Goal: Task Accomplishment & Management: Use online tool/utility

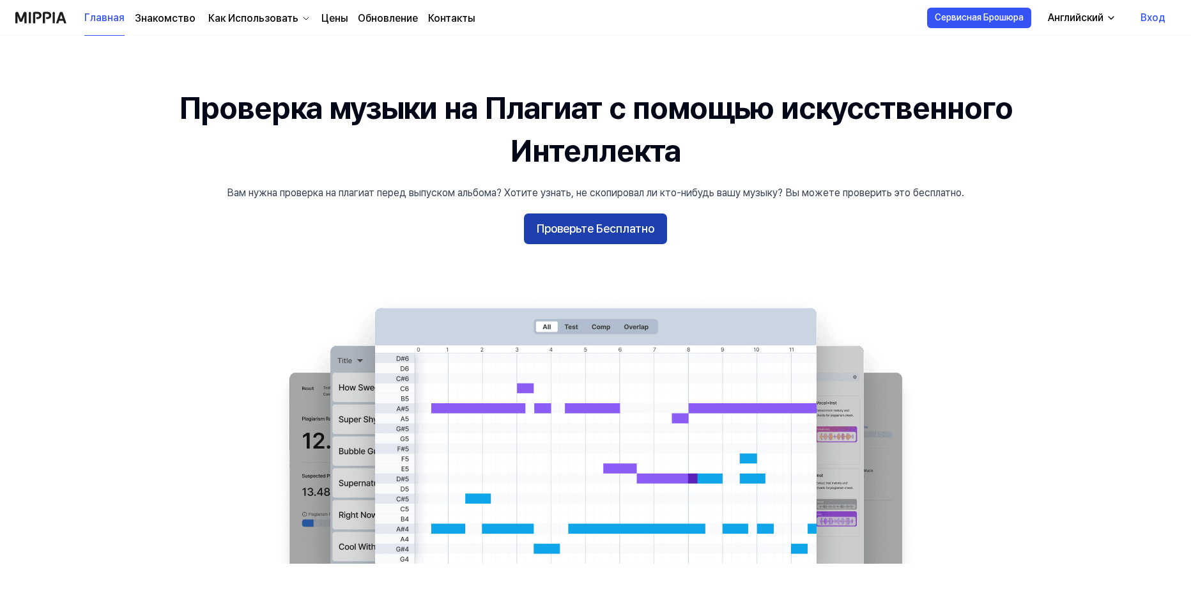
click at [604, 234] on button "Проверьте Бесплатно" at bounding box center [595, 228] width 143 height 31
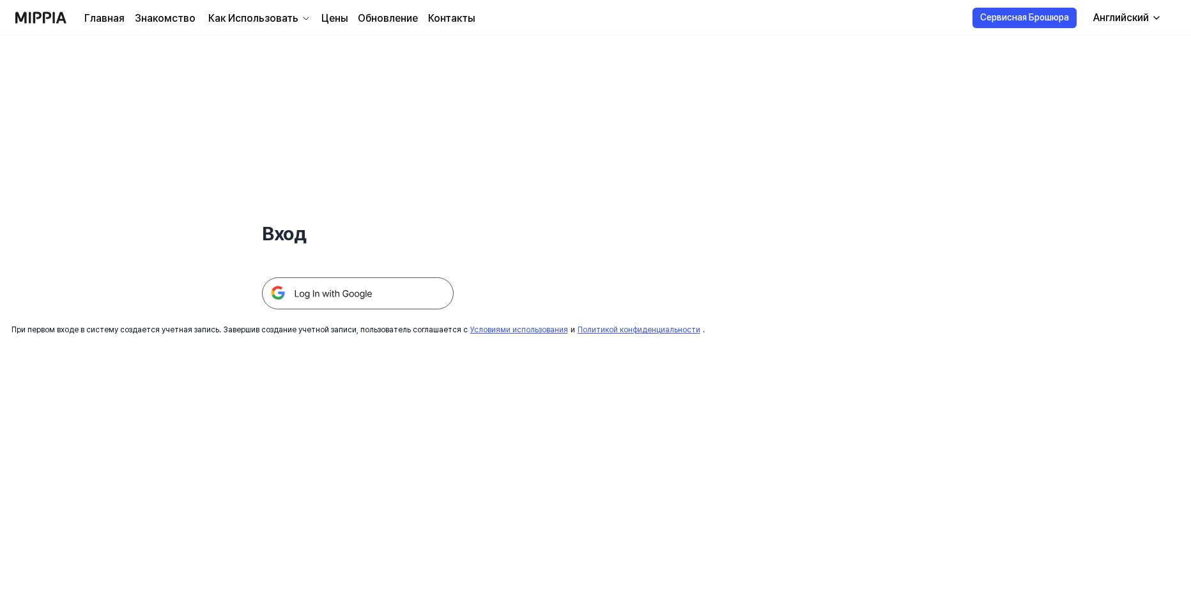
click at [396, 293] on img at bounding box center [358, 293] width 192 height 32
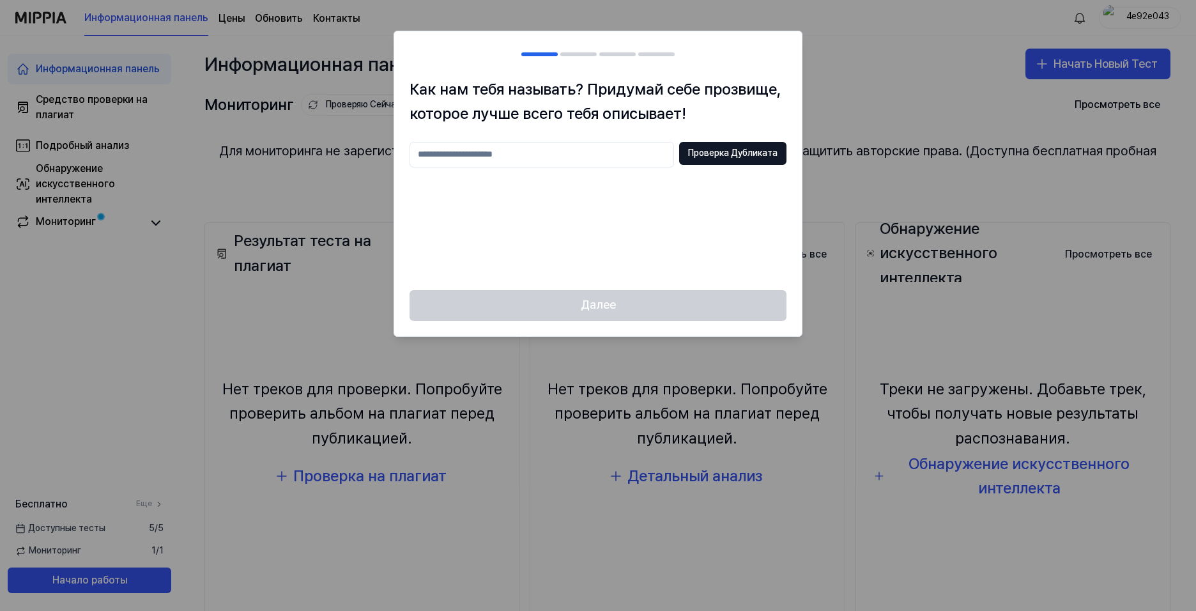
click at [539, 158] on input "text" at bounding box center [542, 155] width 265 height 26
type input "*"
type input "*******"
click at [697, 157] on button "Проверка Дубликата" at bounding box center [732, 153] width 107 height 23
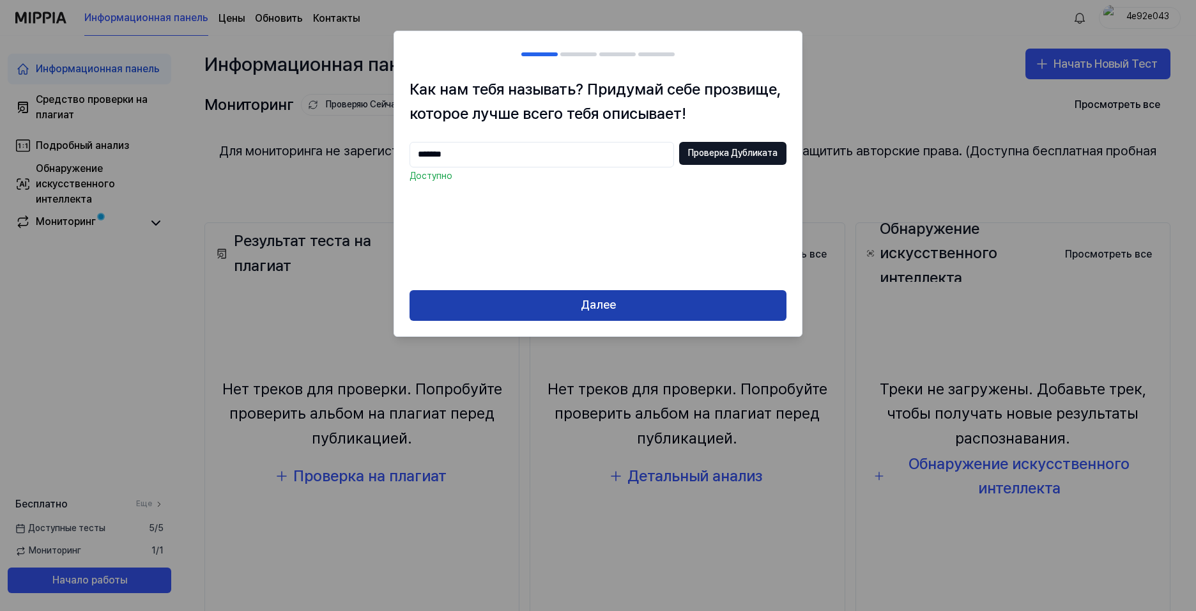
click at [588, 307] on button "Далее" at bounding box center [598, 305] width 377 height 31
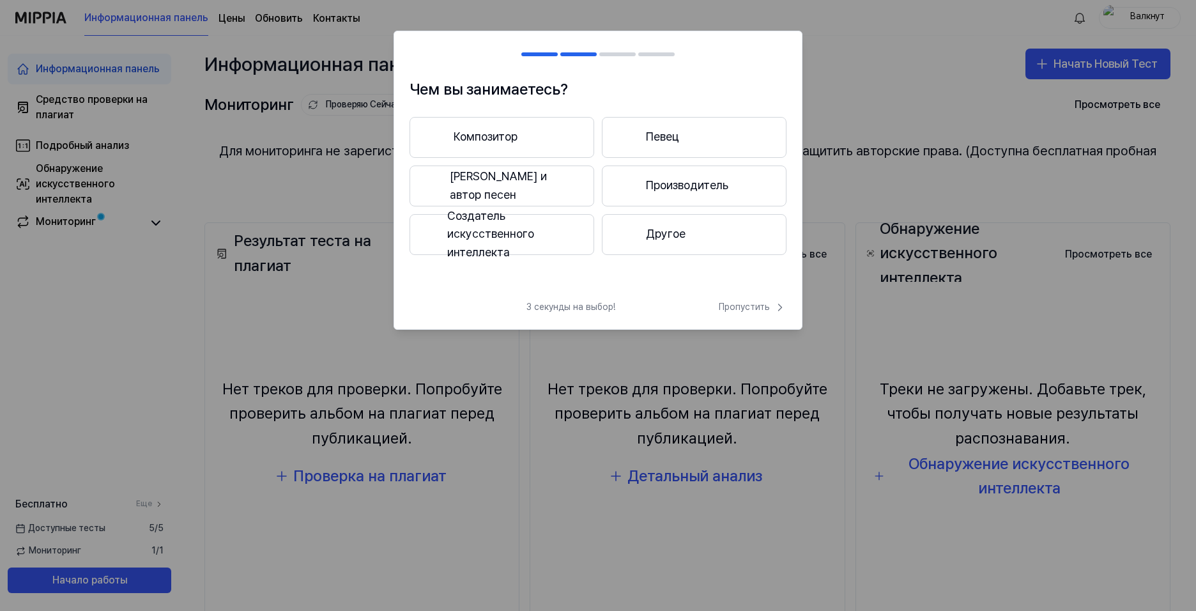
click at [506, 185] on button "[PERSON_NAME] и автор песен" at bounding box center [502, 185] width 185 height 41
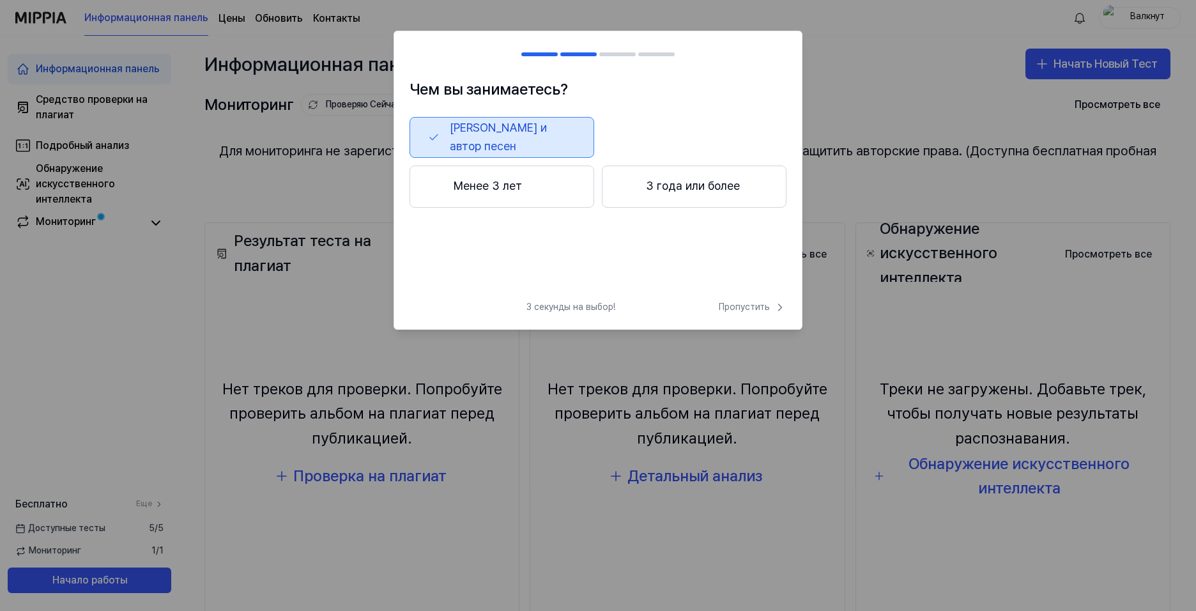
click at [535, 181] on button "Менее 3 лет" at bounding box center [502, 186] width 185 height 42
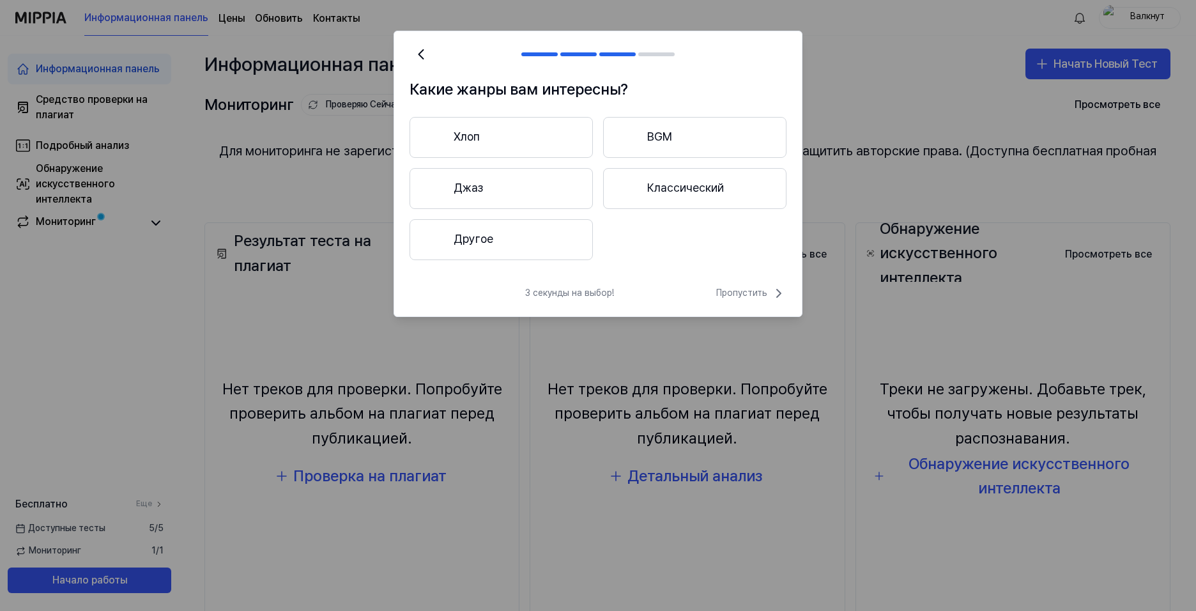
click at [554, 137] on button "Хлоп" at bounding box center [501, 137] width 183 height 41
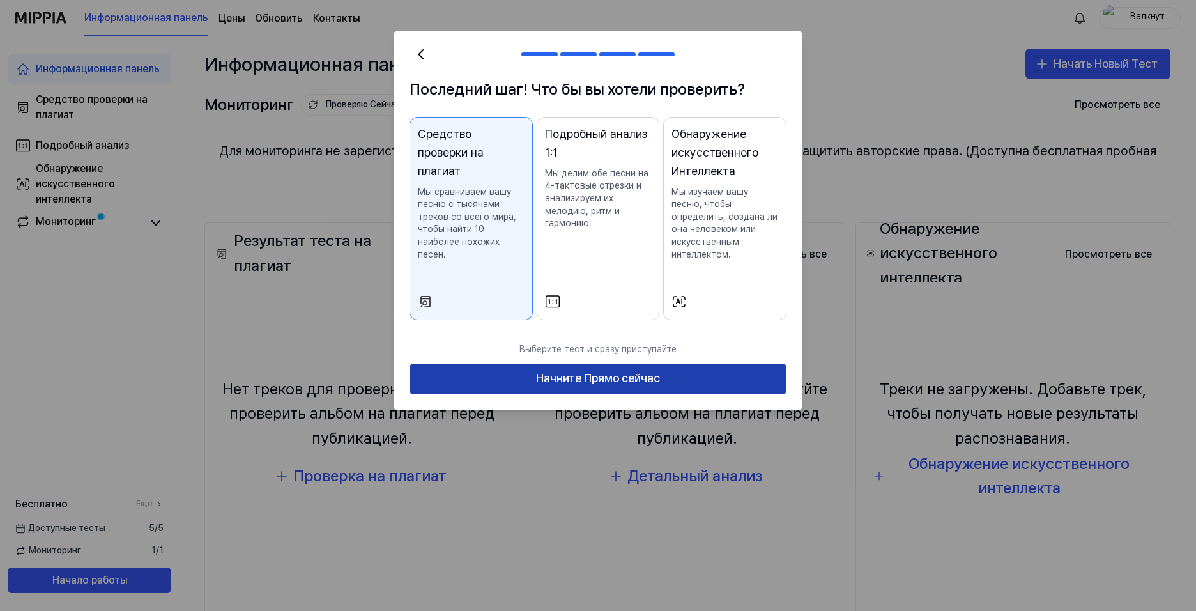
click at [621, 378] on button "Начните Прямо сейчас" at bounding box center [598, 379] width 377 height 31
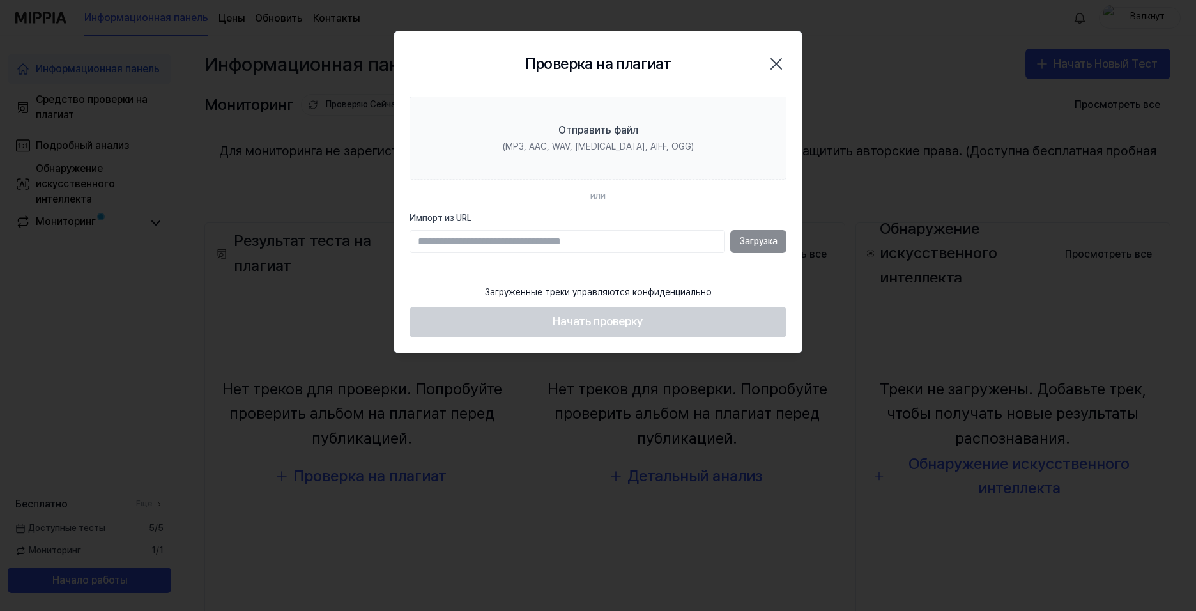
click at [514, 73] on div "Проверка на плагиат Закрыть" at bounding box center [598, 64] width 377 height 35
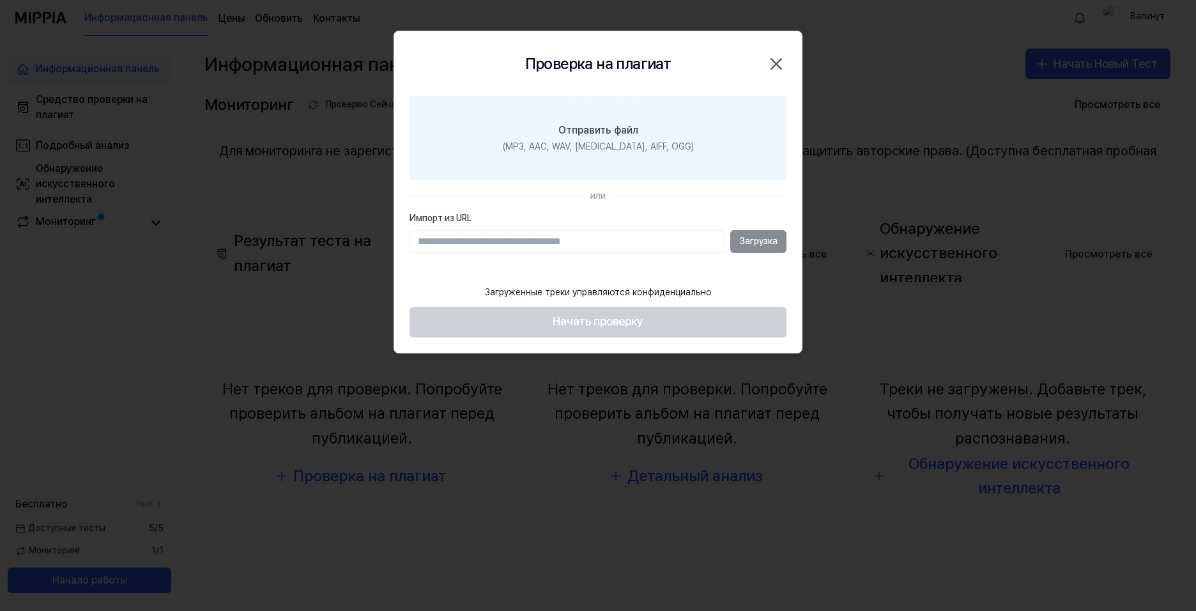
click at [588, 137] on div "Отправить файл" at bounding box center [598, 130] width 80 height 15
click at [0, 0] on input "Отправить файл (MP3, AAC, WAV, [MEDICAL_DATA], AIFF, OGG)" at bounding box center [0, 0] width 0 height 0
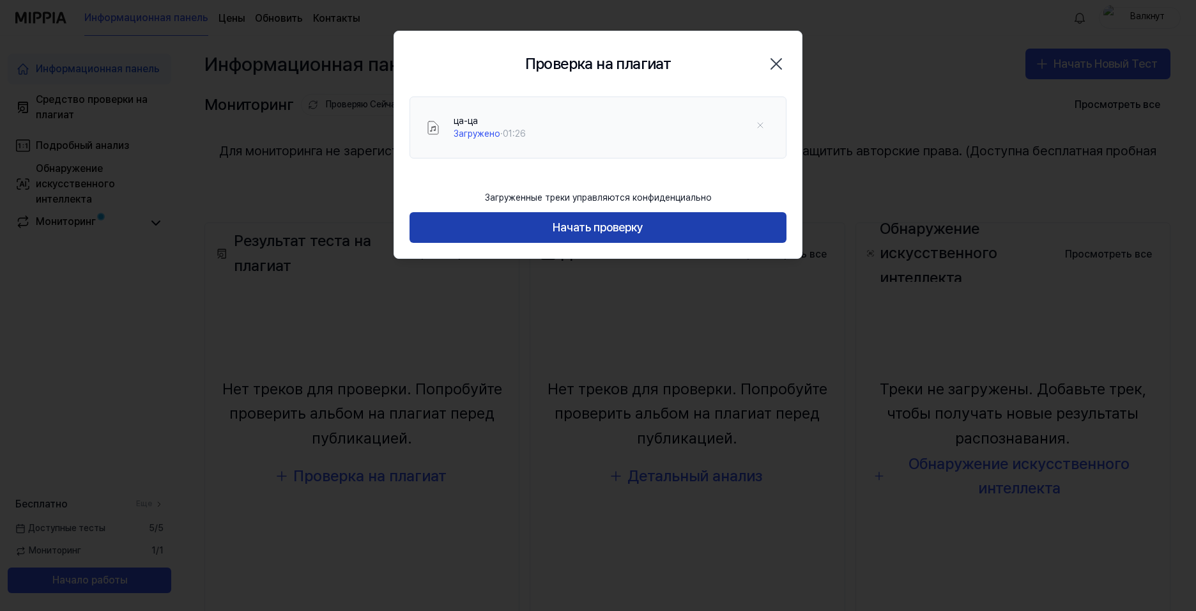
click at [592, 231] on button "Начать проверку" at bounding box center [598, 227] width 377 height 31
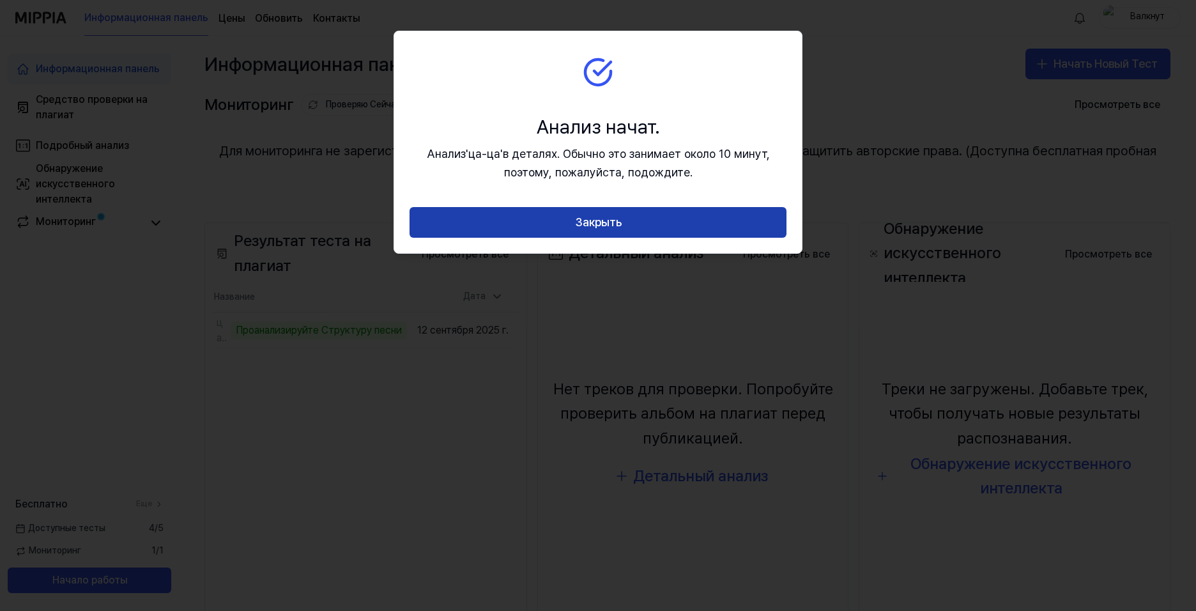
click at [630, 218] on button "Закрыть" at bounding box center [598, 222] width 377 height 31
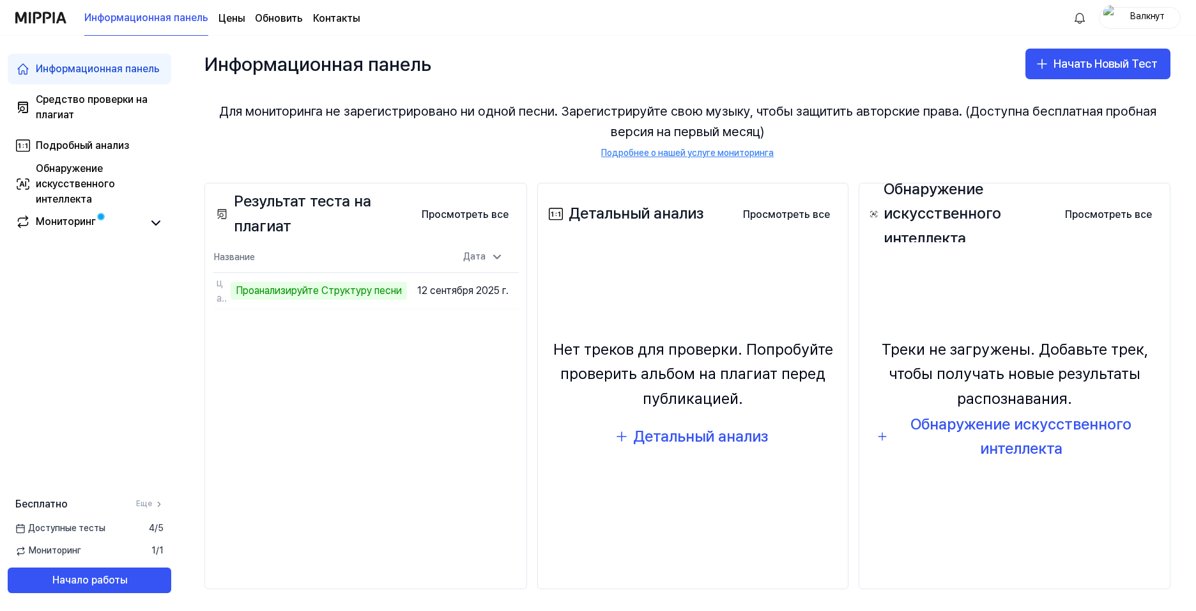
scroll to position [43, 0]
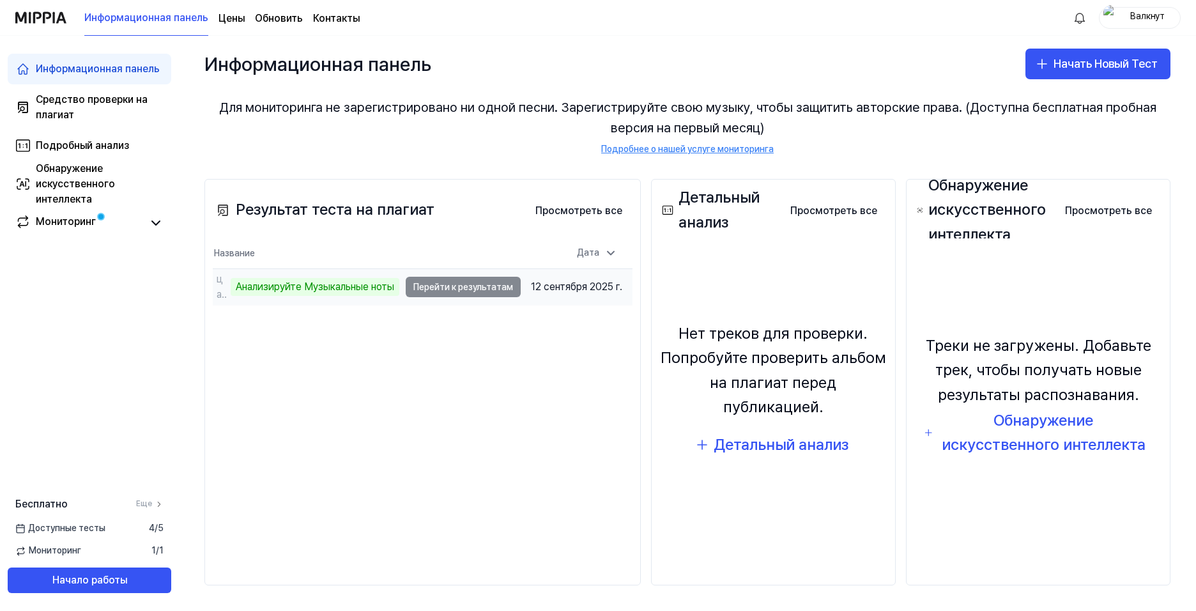
click at [446, 288] on td "ца-ца Анализируйте Музыкальные ноты Перейти к результатам" at bounding box center [367, 287] width 308 height 36
click at [440, 286] on td "ца-ца Анализируйте Музыкальные ноты Перейти к результатам" at bounding box center [367, 287] width 308 height 36
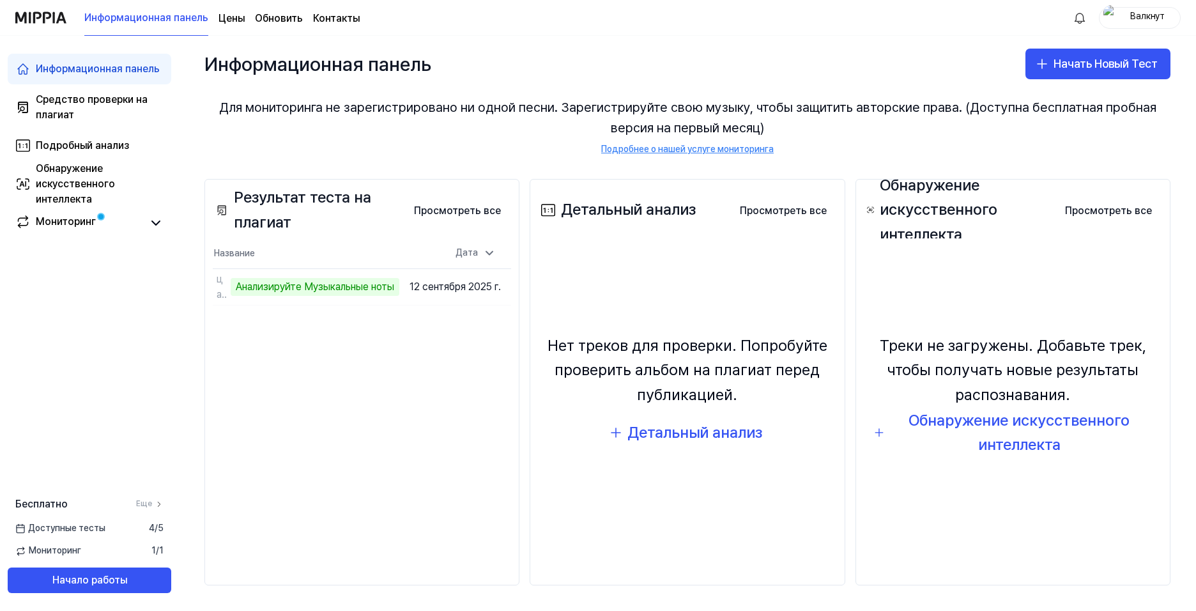
click at [473, 321] on div "Результат теста на плагиат Просмотреть все Plagiarism Test Result Название Дата…" at bounding box center [361, 382] width 315 height 406
click at [334, 284] on button "Перейти к результатам" at bounding box center [341, 287] width 115 height 20
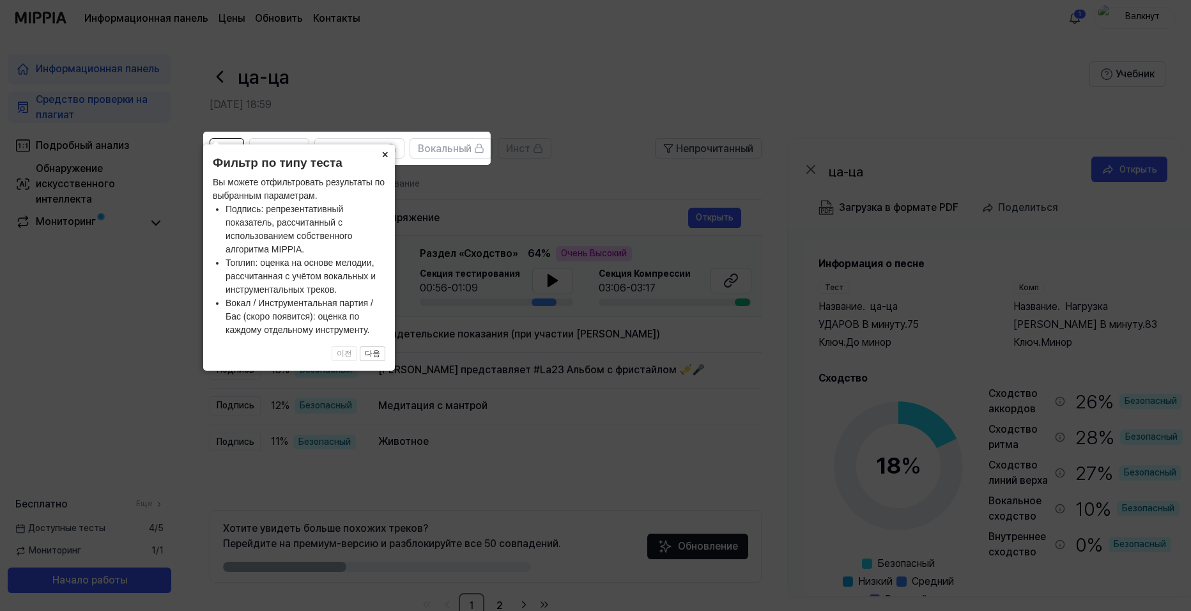
click at [383, 157] on button "×" at bounding box center [384, 153] width 20 height 18
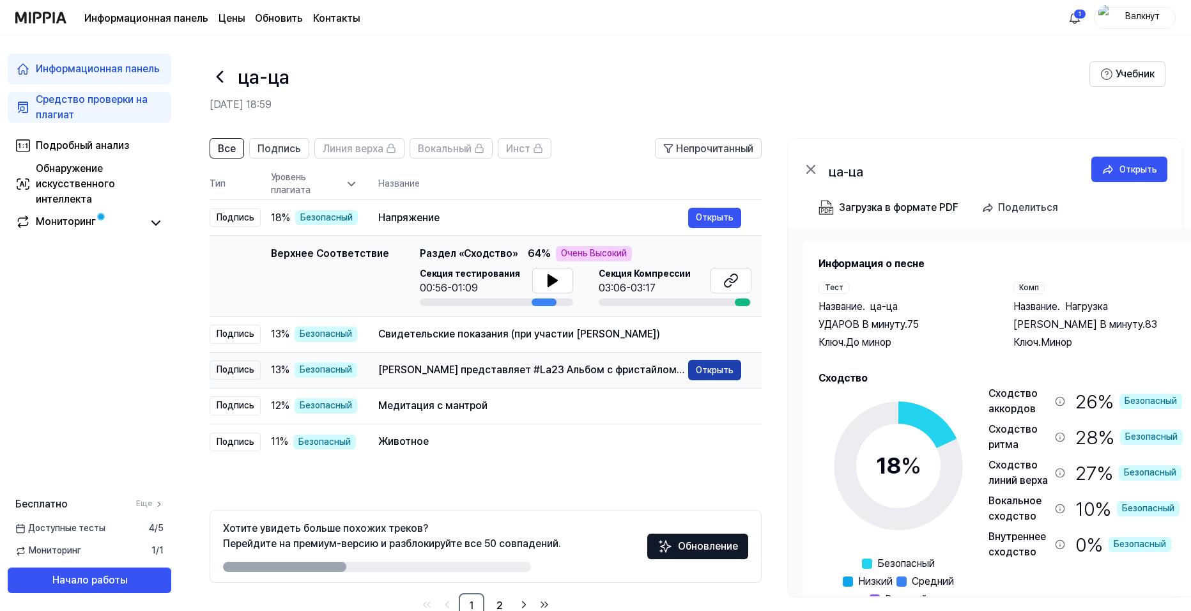
click at [718, 369] on button "Открыть" at bounding box center [714, 370] width 53 height 20
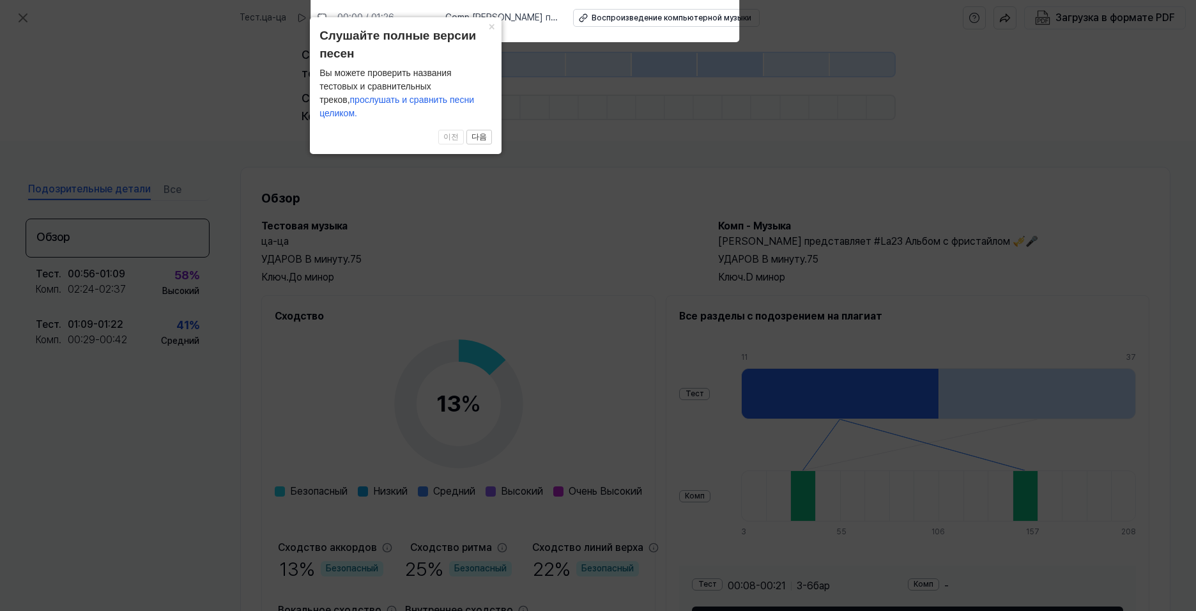
click at [641, 104] on icon at bounding box center [598, 302] width 1196 height 617
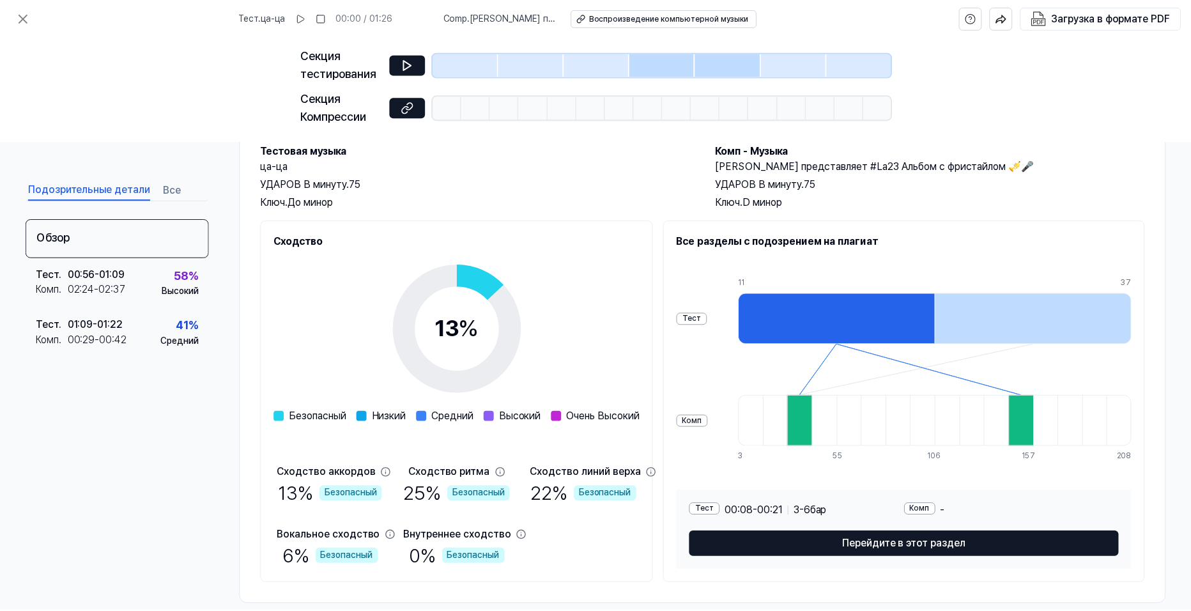
scroll to position [94, 0]
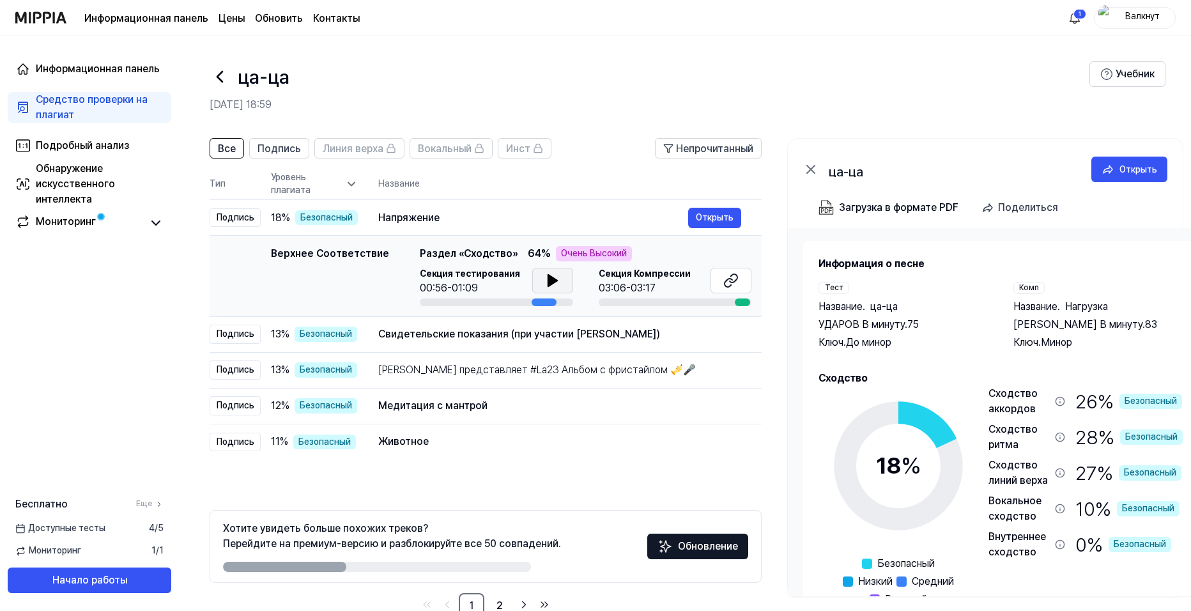
click at [549, 279] on icon at bounding box center [552, 281] width 9 height 12
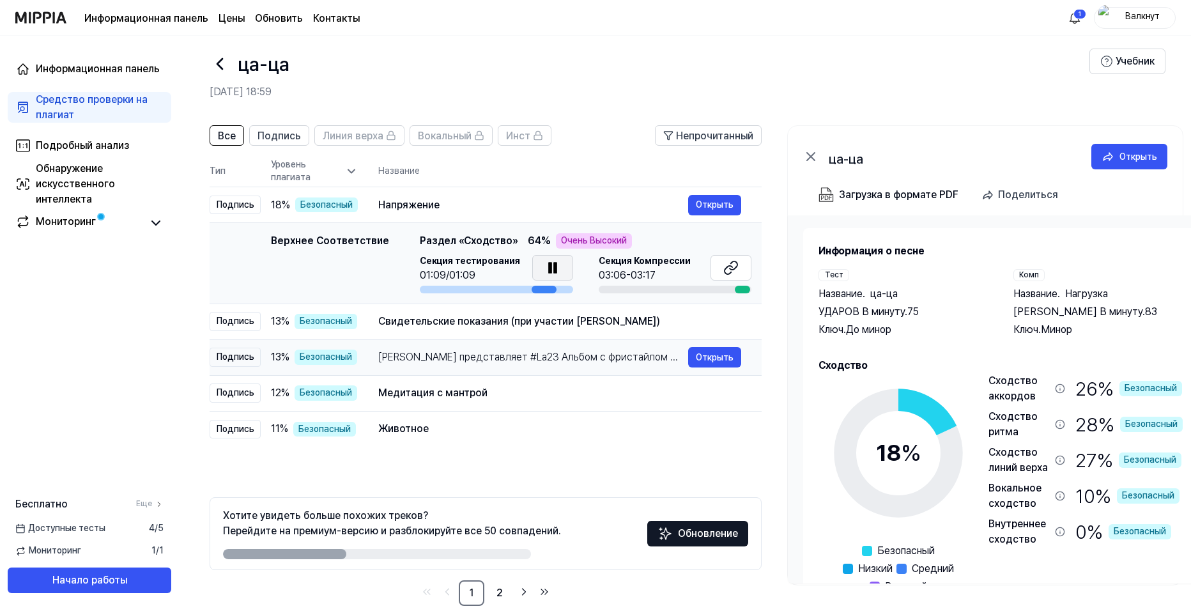
scroll to position [33, 0]
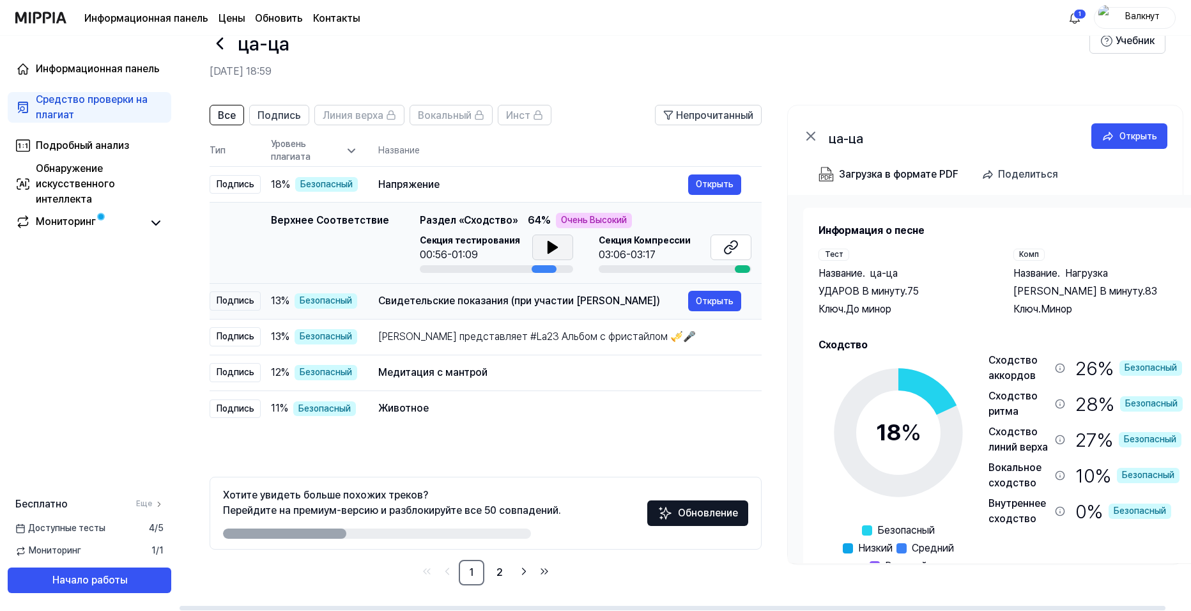
click at [381, 300] on div "Свидетельские показания (при участии [PERSON_NAME])" at bounding box center [533, 300] width 310 height 15
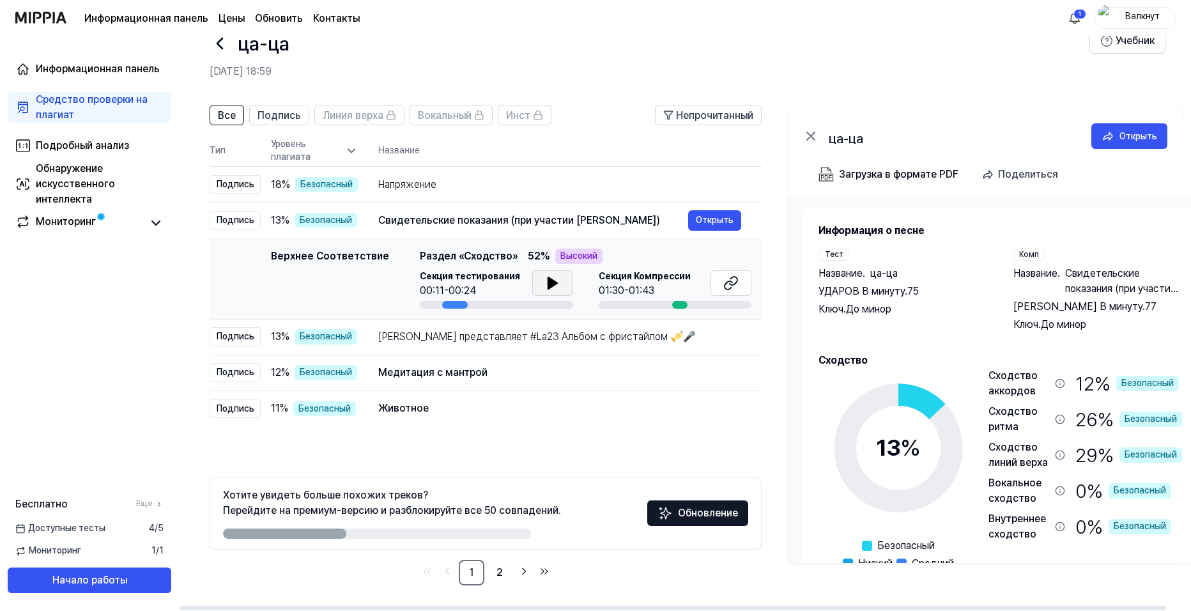
click at [532, 281] on button at bounding box center [552, 283] width 41 height 26
click at [450, 337] on div "[PERSON_NAME] представляет #La23 Альбом с фристайлом 🎺🎤" at bounding box center [533, 336] width 310 height 15
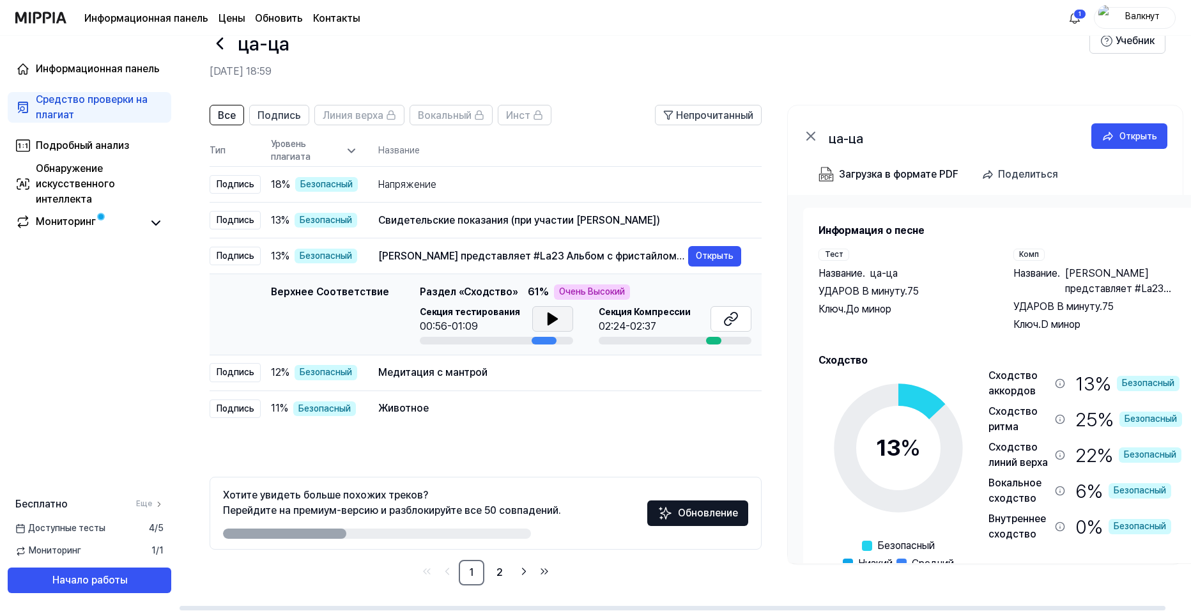
click at [550, 315] on icon at bounding box center [552, 318] width 15 height 15
click at [721, 319] on button at bounding box center [730, 319] width 41 height 26
click at [486, 254] on div "[PERSON_NAME] представляет #La23 Альбом с фристайлом 🎺🎤" at bounding box center [533, 256] width 310 height 15
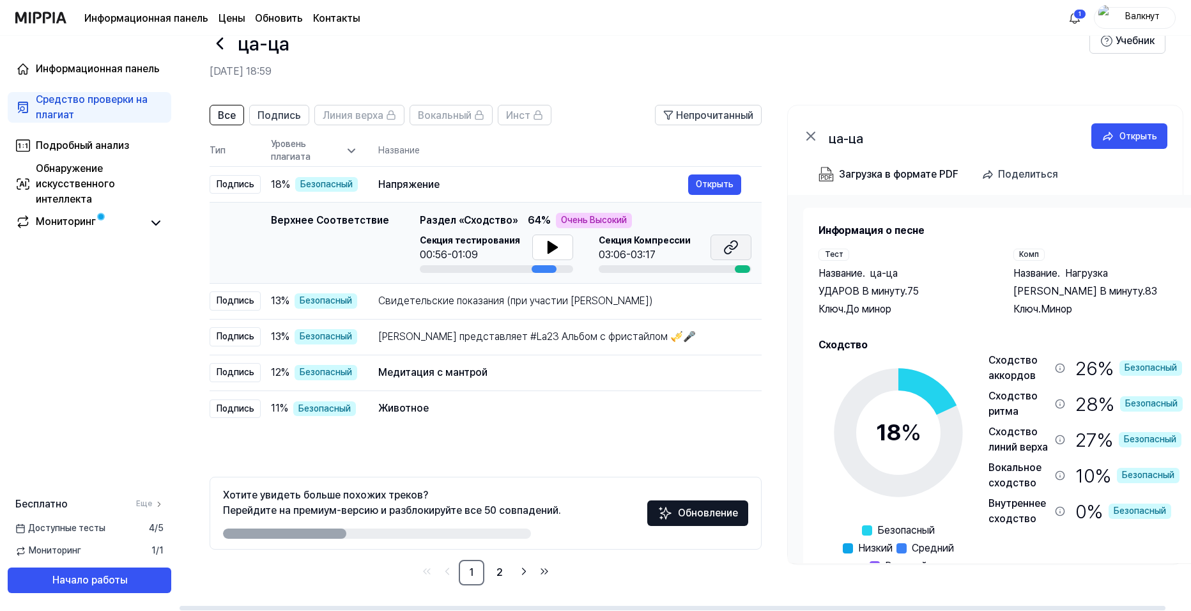
click at [725, 249] on icon at bounding box center [729, 249] width 8 height 8
click at [442, 374] on div "Медитация с мантрой" at bounding box center [533, 372] width 310 height 15
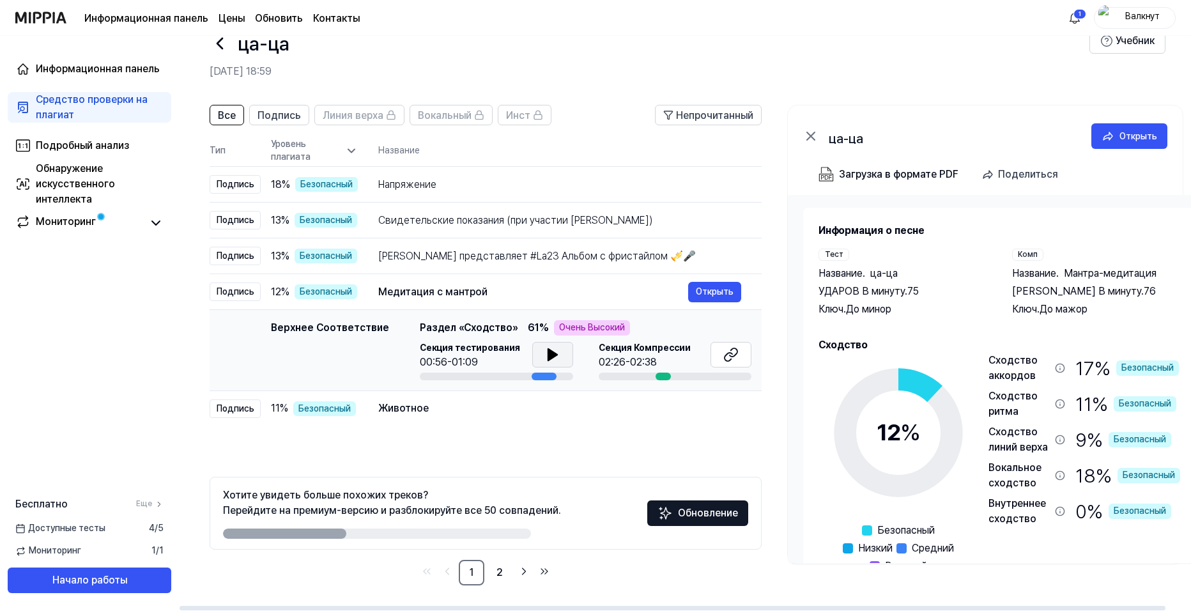
click at [535, 349] on button at bounding box center [552, 355] width 41 height 26
click at [539, 349] on button at bounding box center [552, 355] width 41 height 26
click at [733, 351] on icon at bounding box center [730, 354] width 15 height 15
click at [464, 409] on div "Животное" at bounding box center [533, 408] width 310 height 15
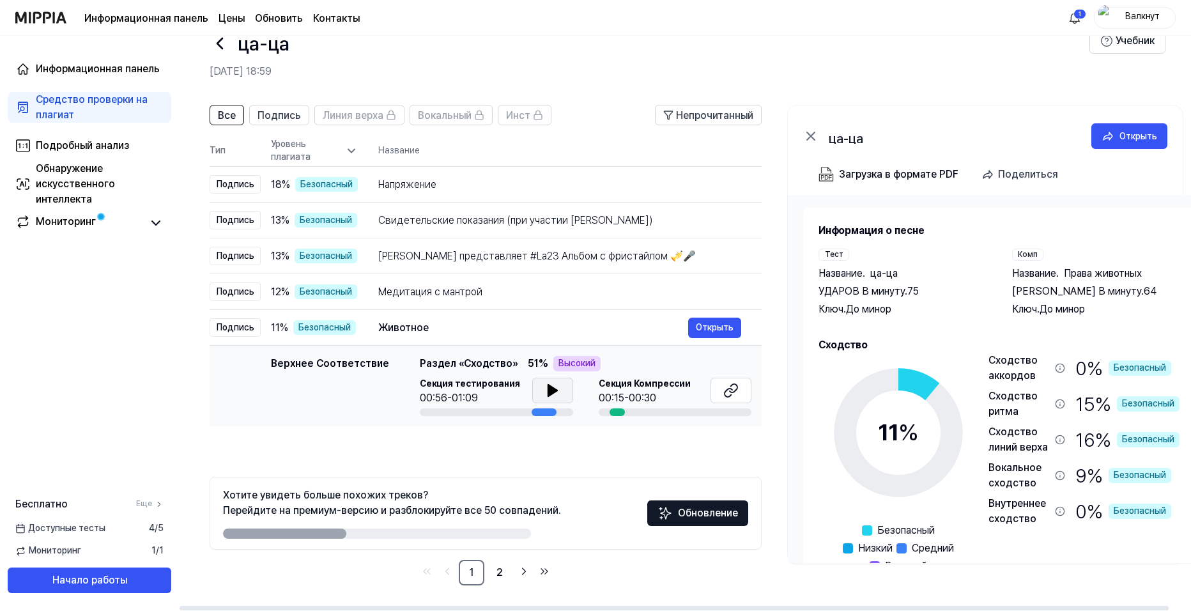
click at [558, 396] on button at bounding box center [552, 391] width 41 height 26
click at [723, 388] on button at bounding box center [730, 391] width 41 height 26
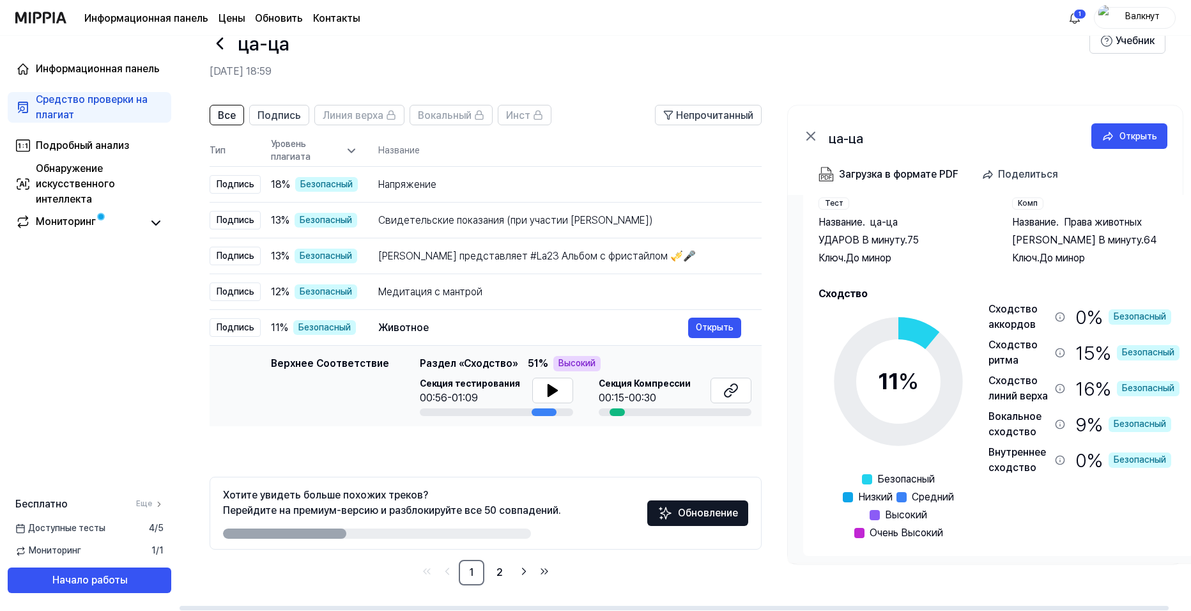
scroll to position [57, 0]
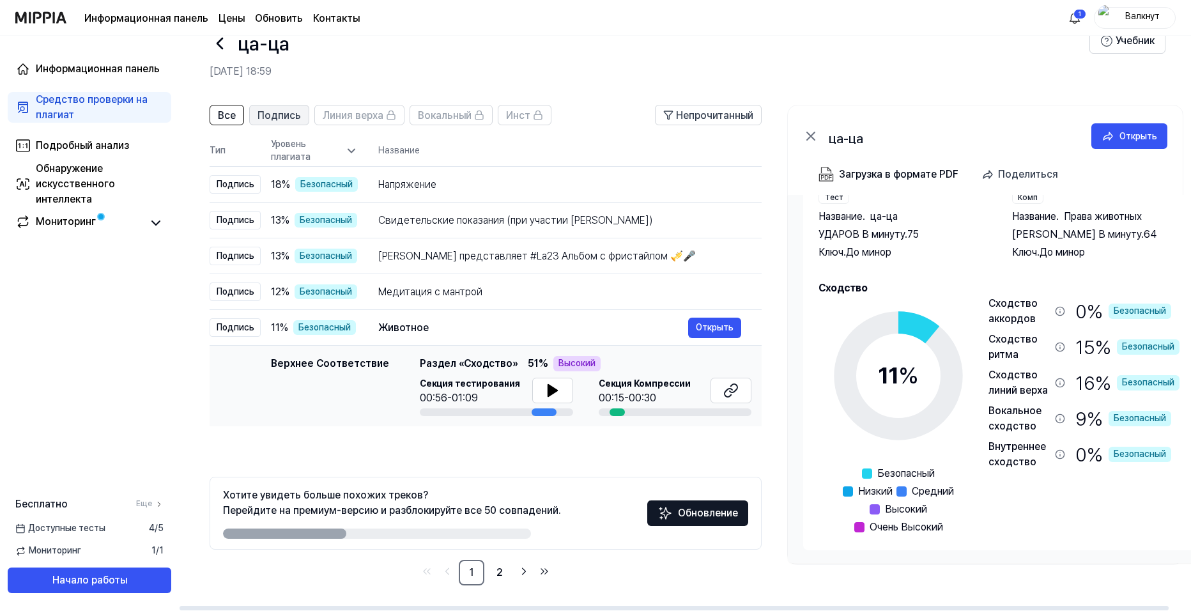
click at [275, 116] on span "Подпись" at bounding box center [278, 115] width 43 height 15
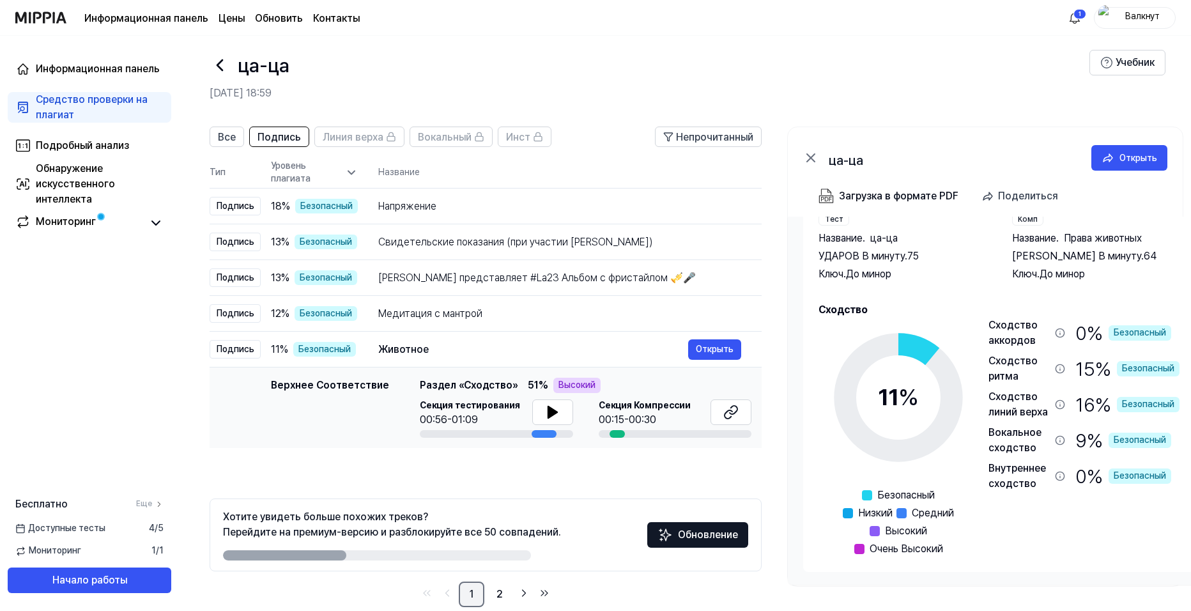
scroll to position [33, 0]
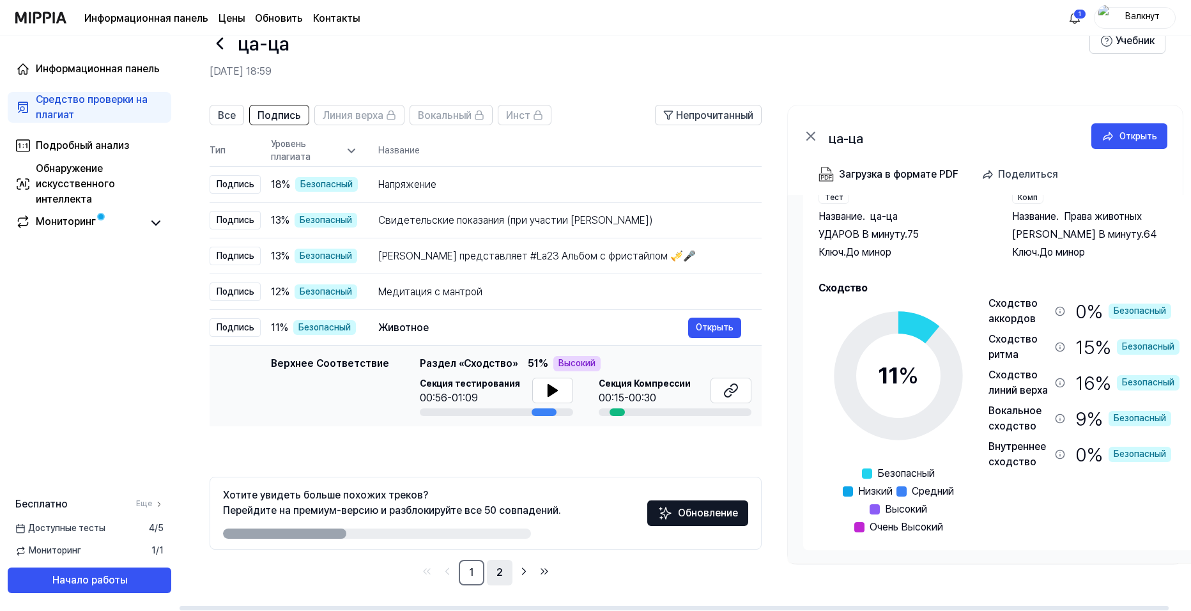
click at [496, 566] on link "2" at bounding box center [500, 573] width 26 height 26
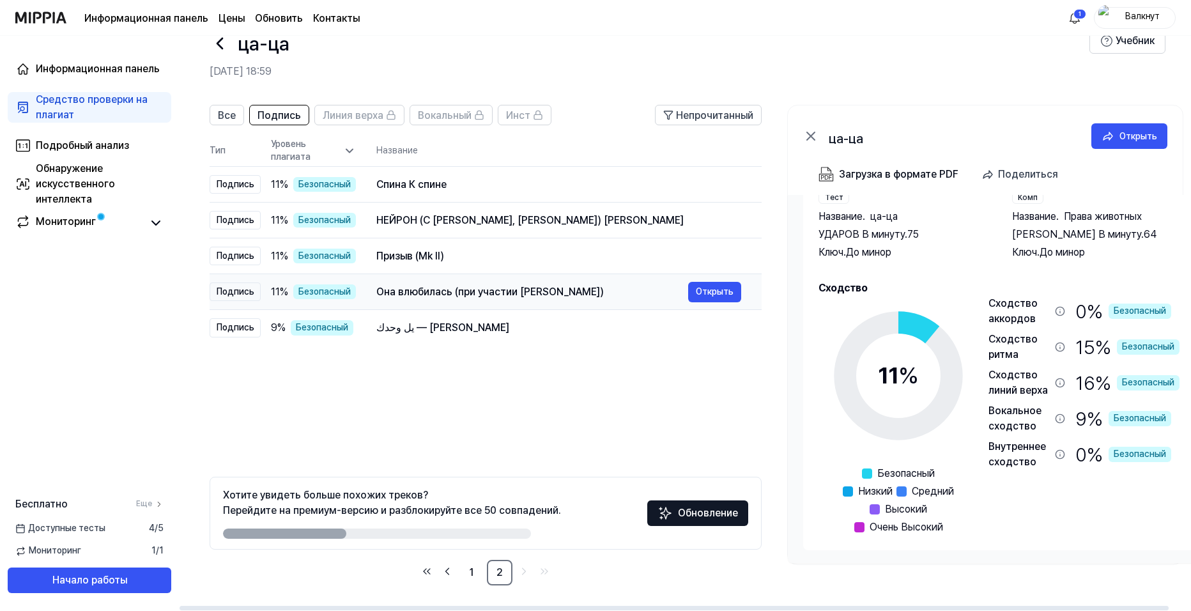
click at [588, 299] on div "Она влюбилась (при участии [PERSON_NAME])" at bounding box center [532, 291] width 312 height 15
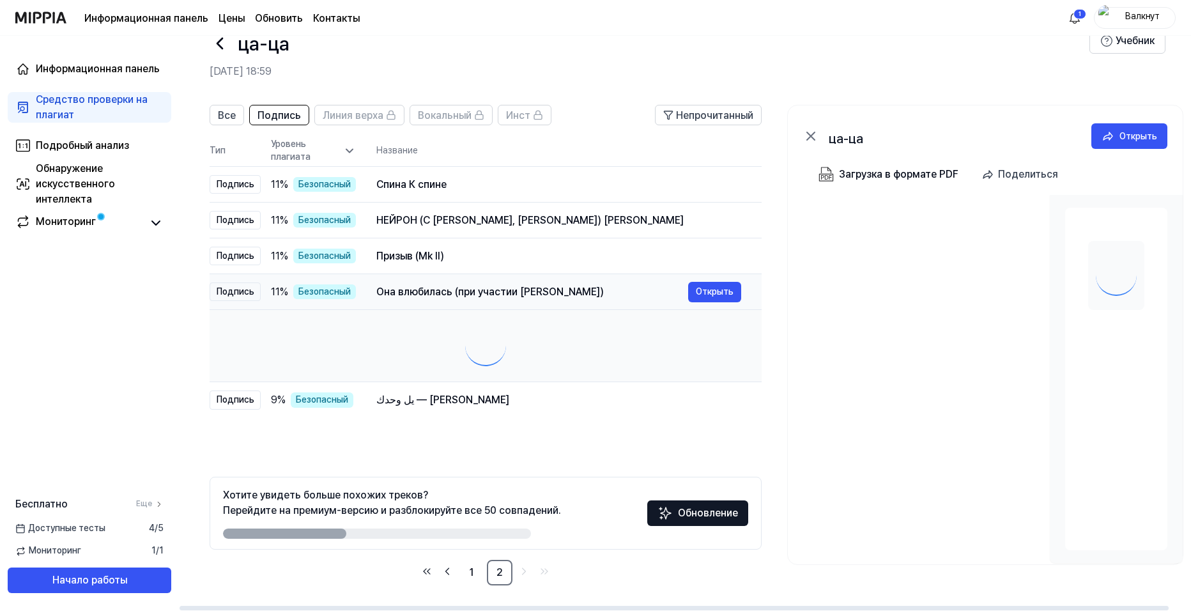
scroll to position [0, 0]
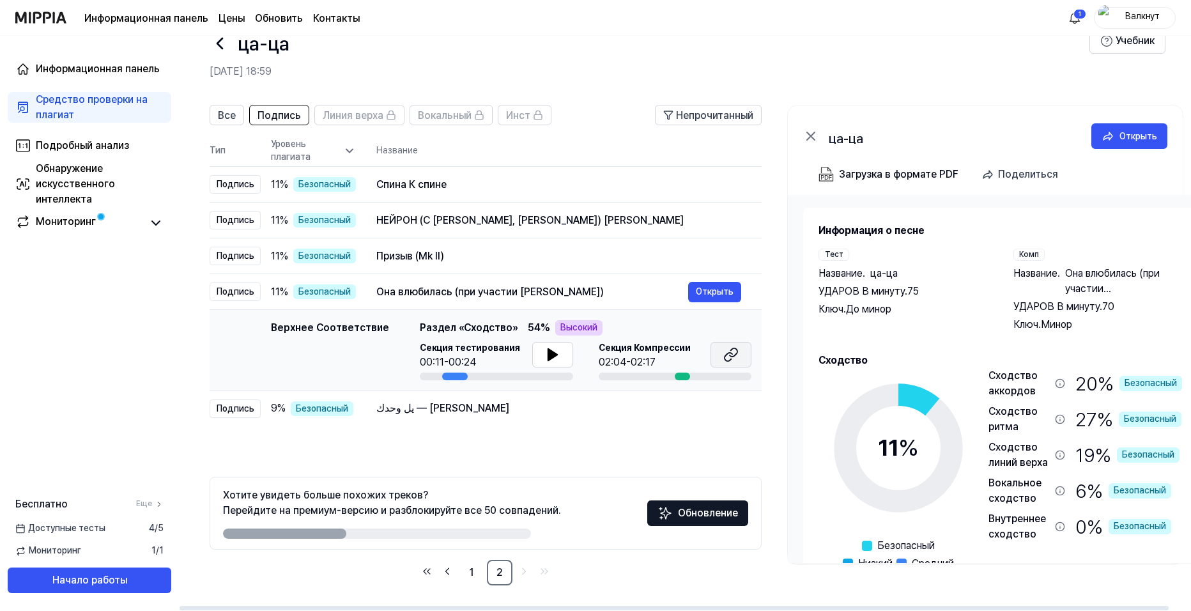
click at [738, 359] on icon at bounding box center [730, 354] width 15 height 15
click at [814, 135] on icon at bounding box center [810, 135] width 15 height 15
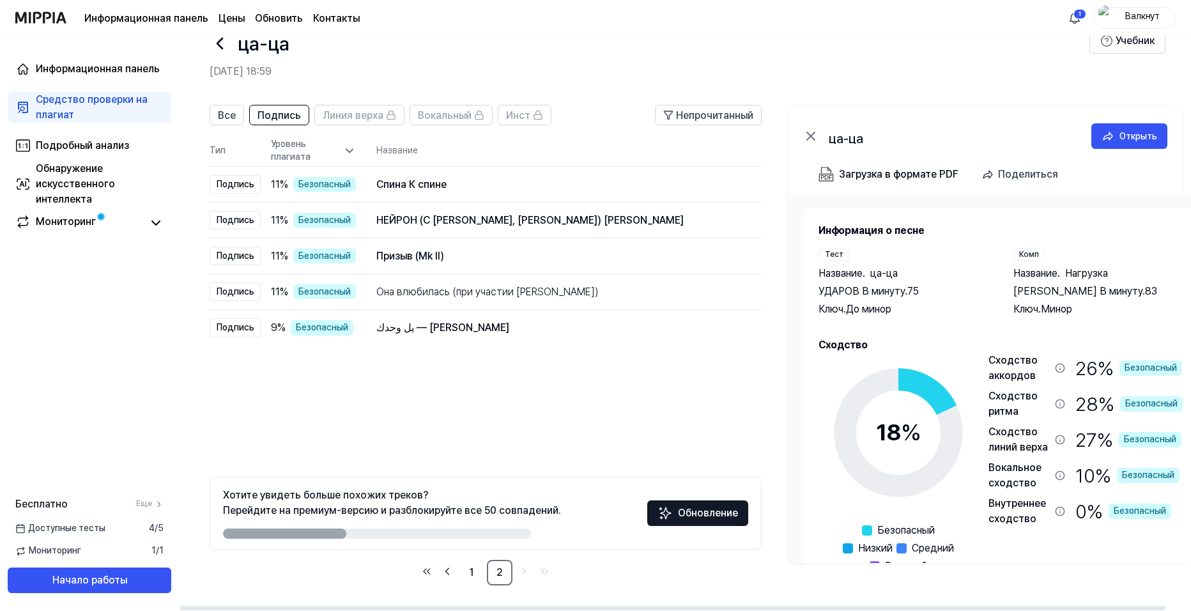
click at [809, 140] on icon at bounding box center [810, 135] width 15 height 15
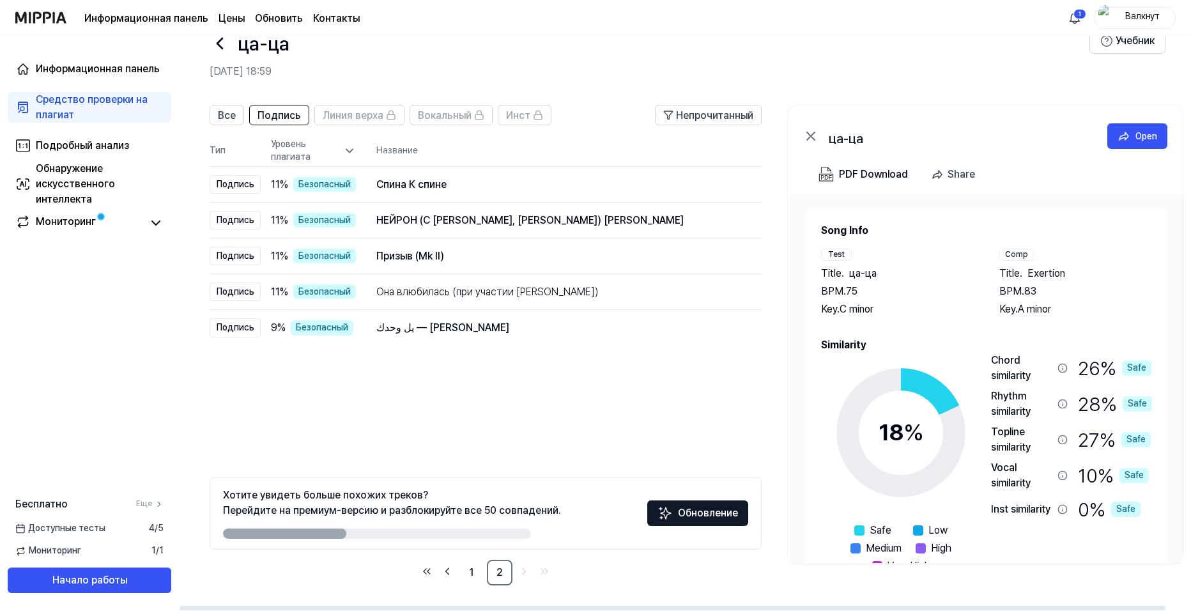
click at [809, 140] on icon at bounding box center [810, 135] width 15 height 15
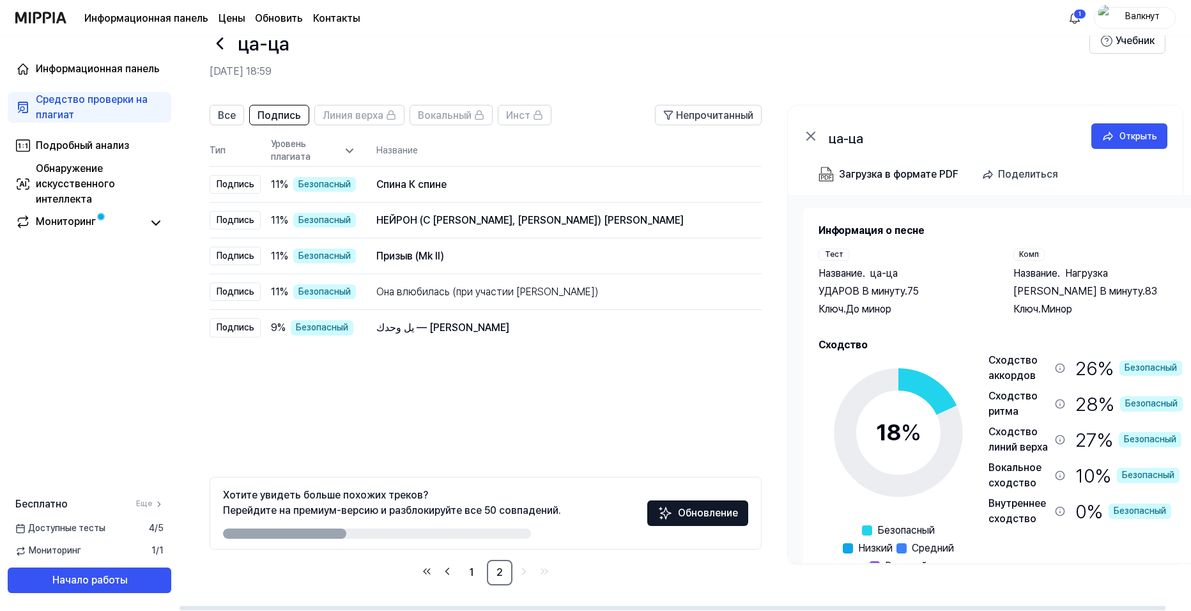
click at [809, 140] on icon at bounding box center [810, 135] width 15 height 15
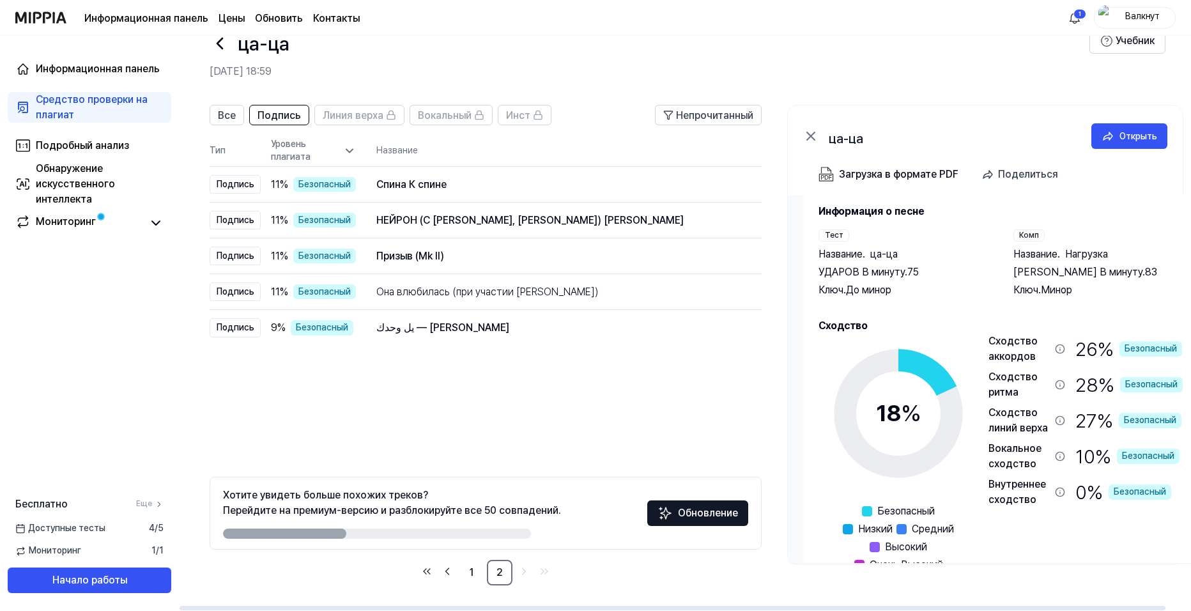
scroll to position [57, 0]
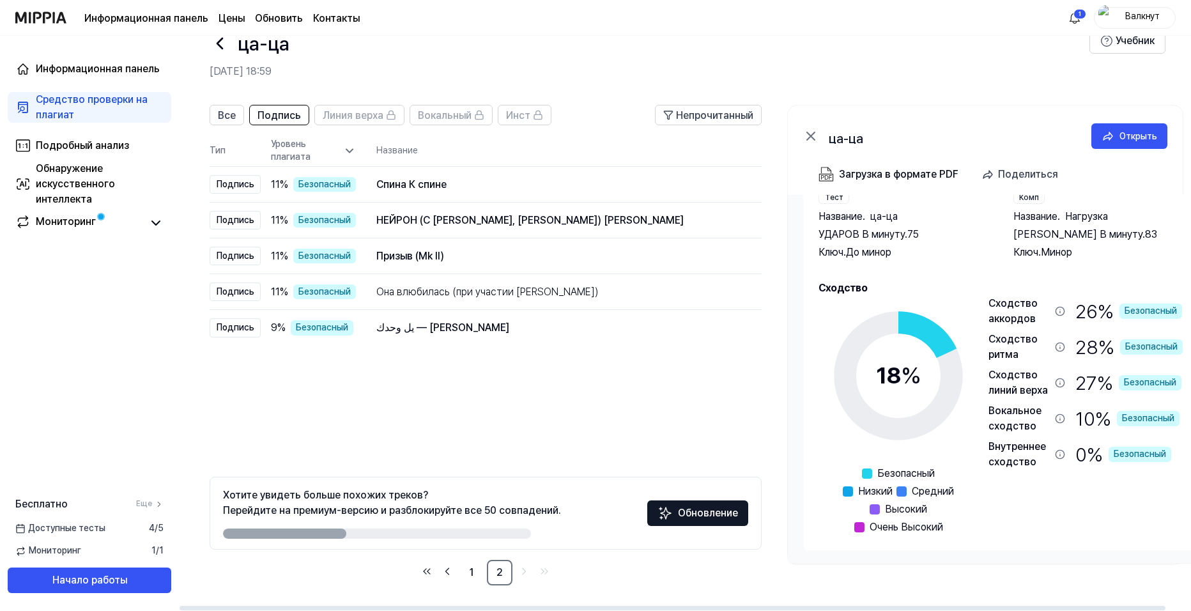
click at [813, 134] on icon at bounding box center [811, 136] width 8 height 8
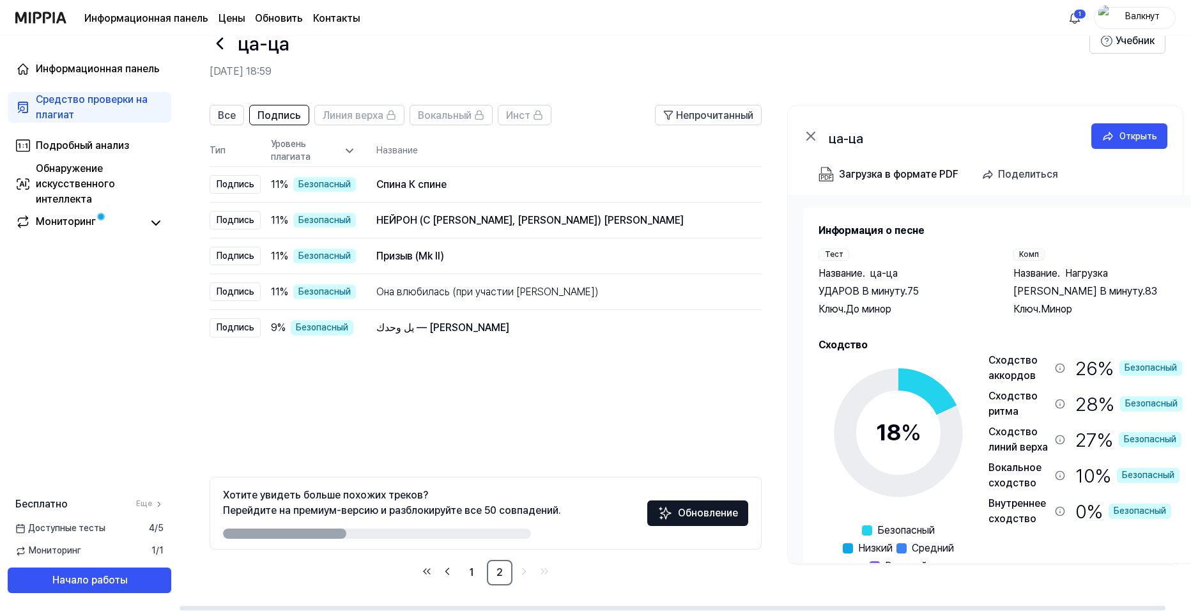
click at [813, 139] on icon at bounding box center [811, 136] width 8 height 8
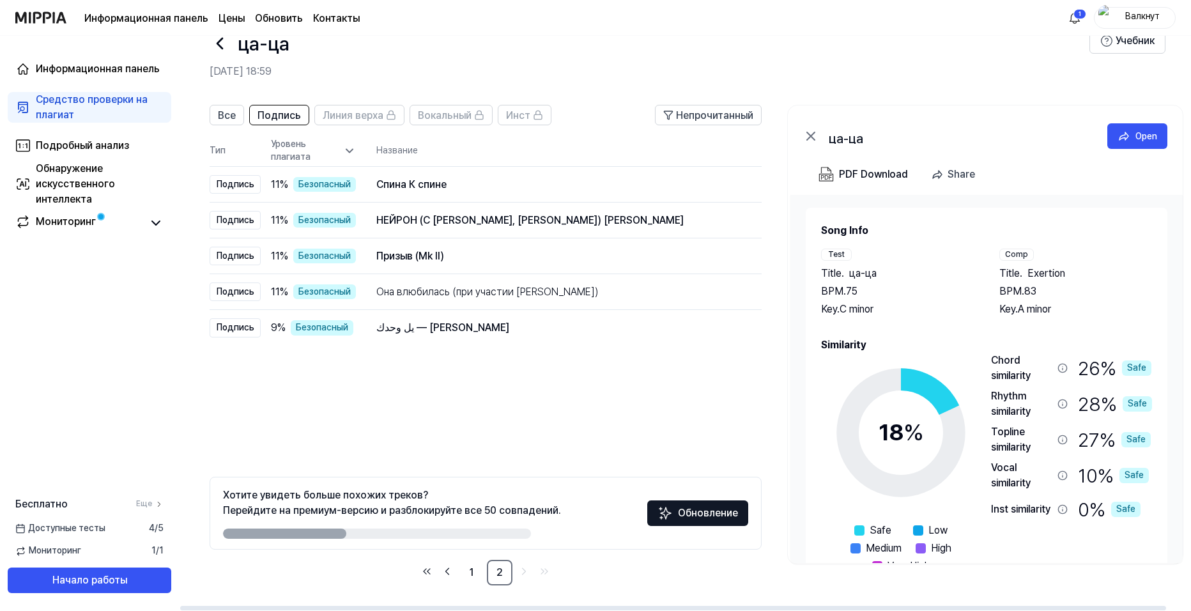
scroll to position [0, 1]
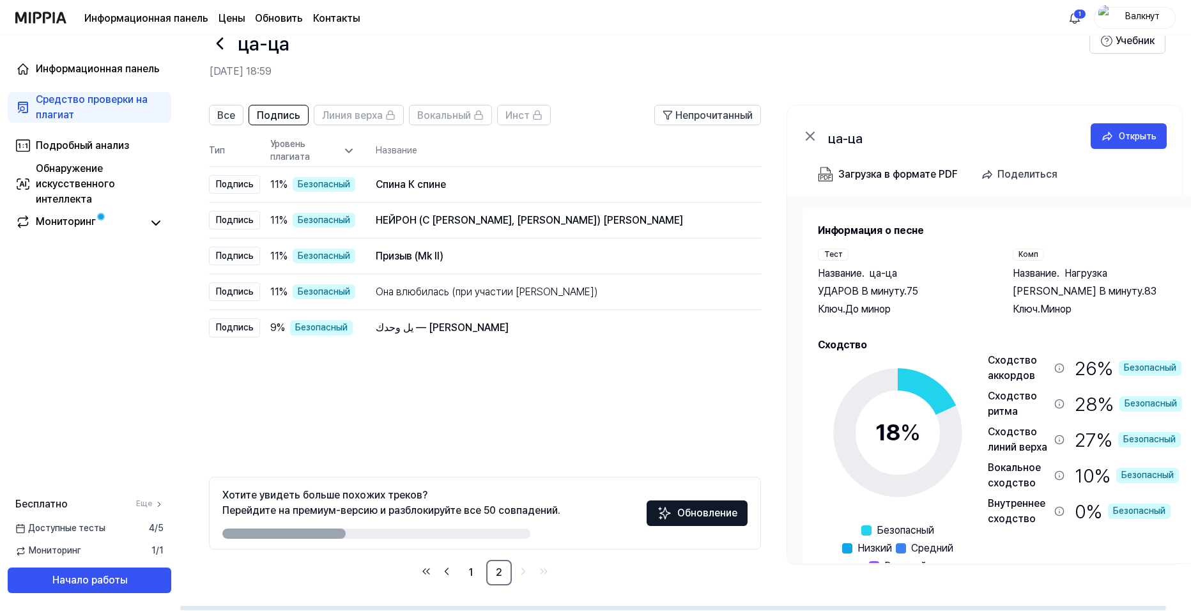
click at [813, 139] on icon at bounding box center [810, 136] width 8 height 8
click at [235, 117] on button "Все" at bounding box center [226, 115] width 35 height 20
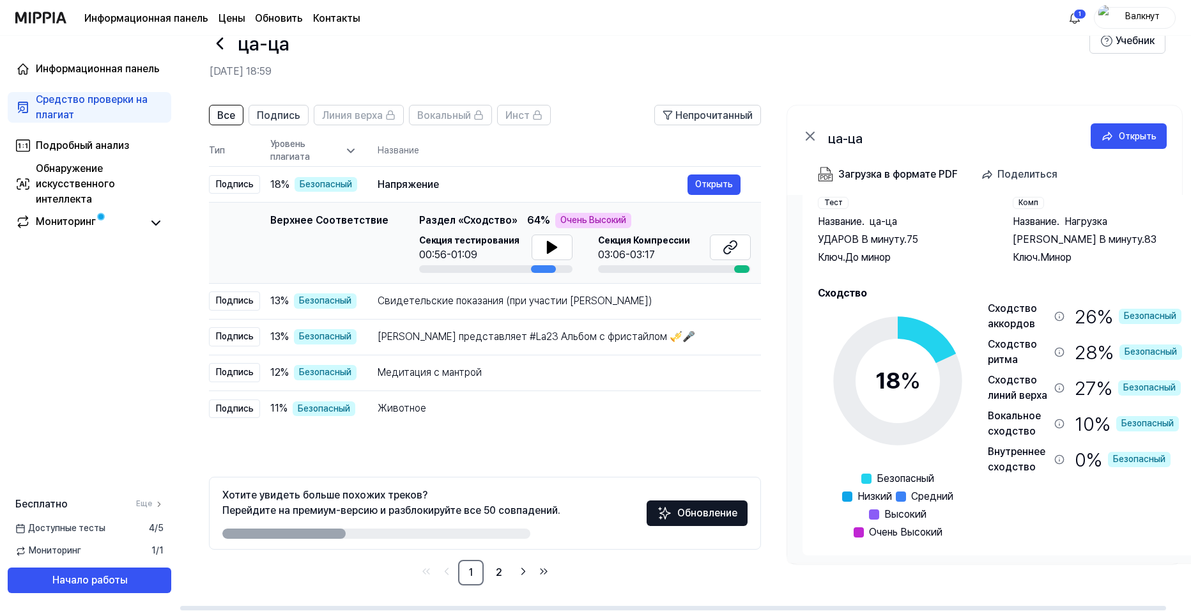
scroll to position [57, 0]
